Goal: Check status: Check status

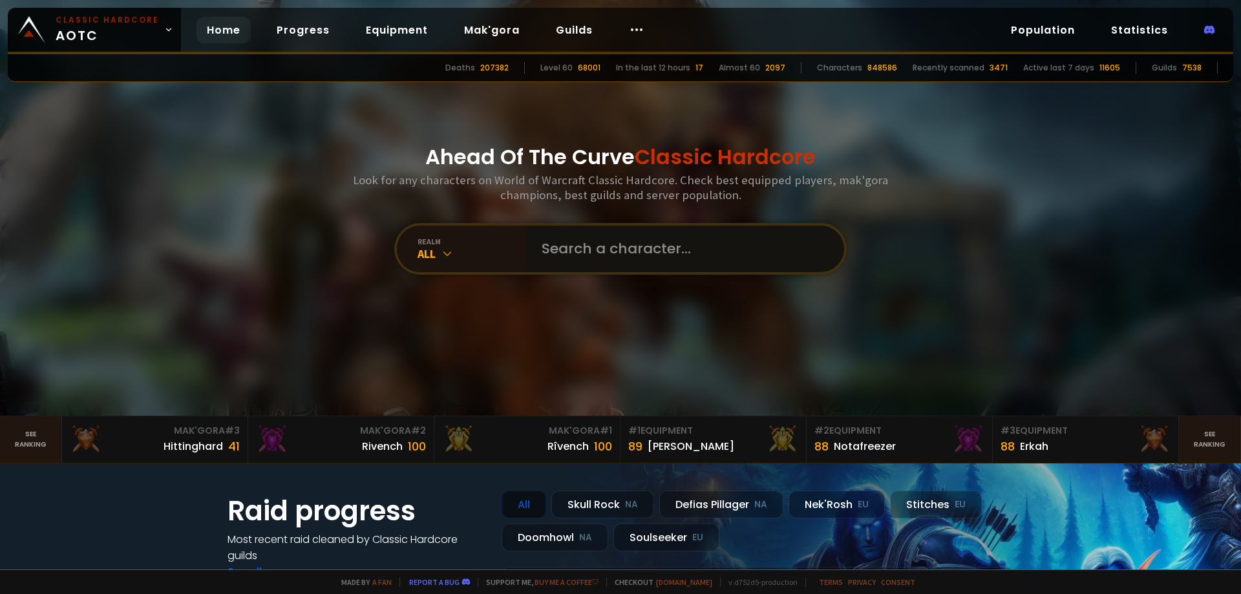
click at [569, 246] on input "text" at bounding box center [681, 249] width 295 height 47
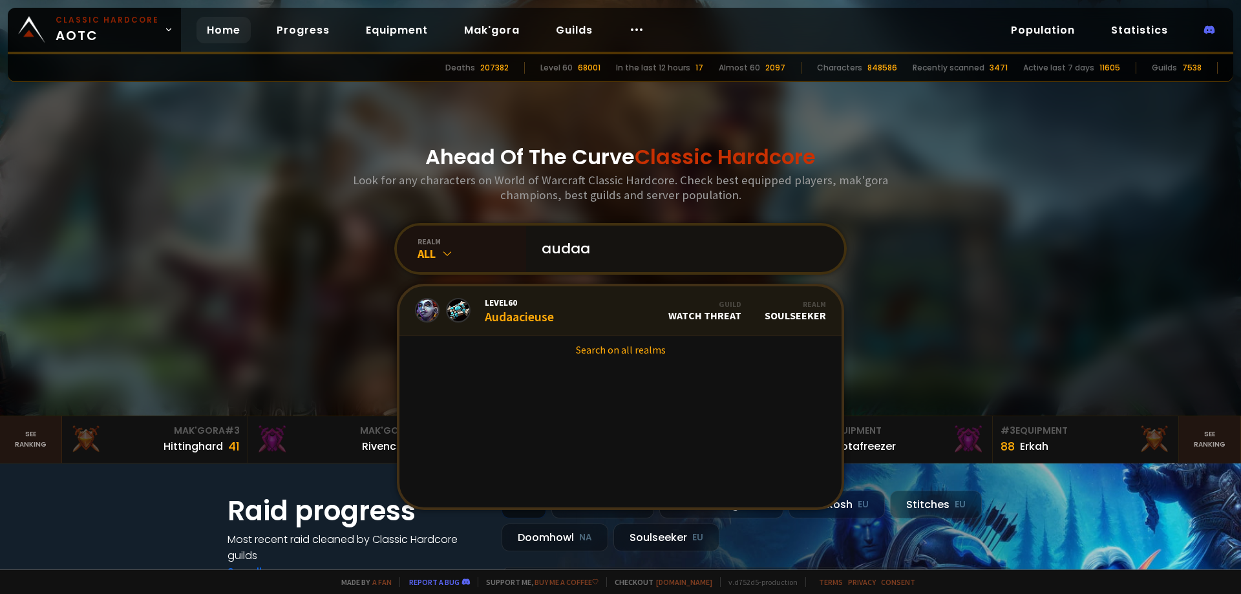
type input "audaa"
click at [566, 310] on link "Level 60 Audaacieuse Guild Watch Threat Realm Soulseeker" at bounding box center [620, 310] width 442 height 49
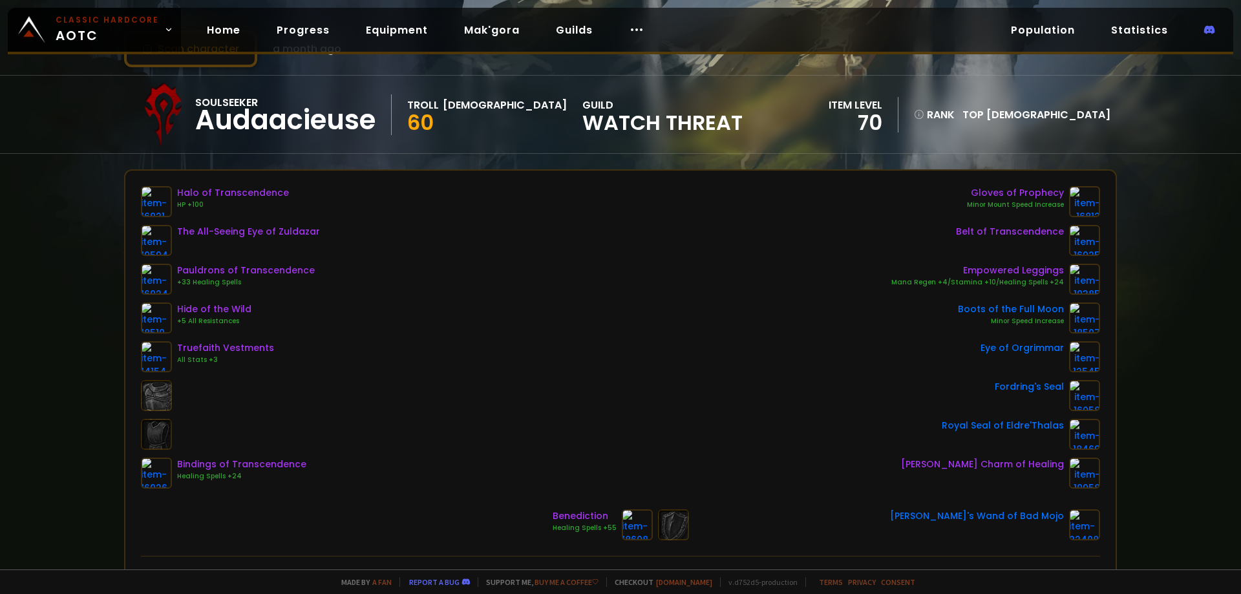
scroll to position [65, 0]
